Goal: Task Accomplishment & Management: Manage account settings

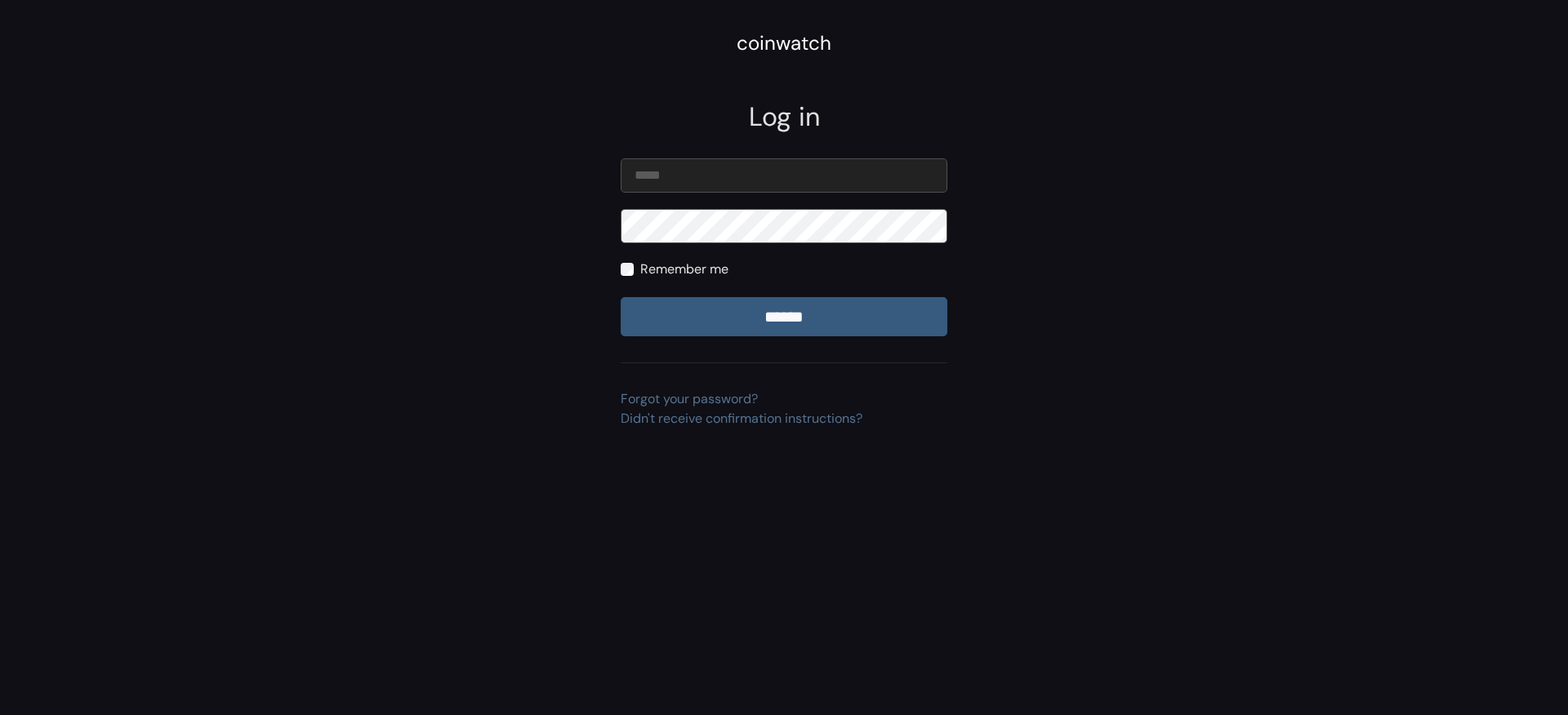
type input "**********"
click at [677, 178] on input "email" at bounding box center [784, 175] width 327 height 34
type input "**********"
